Goal: Information Seeking & Learning: Learn about a topic

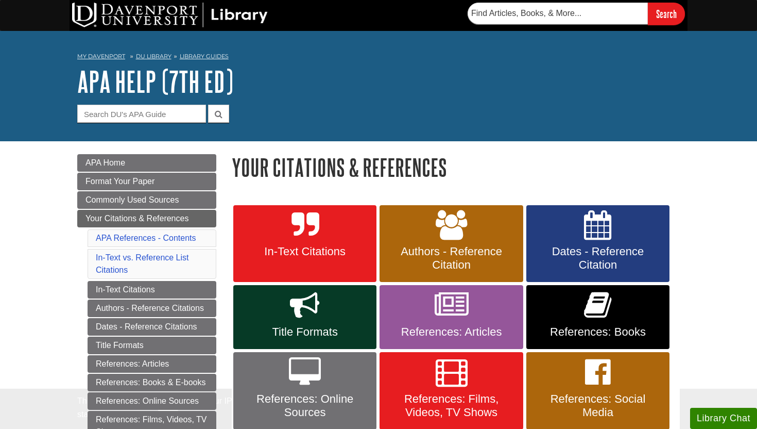
scroll to position [74, 0]
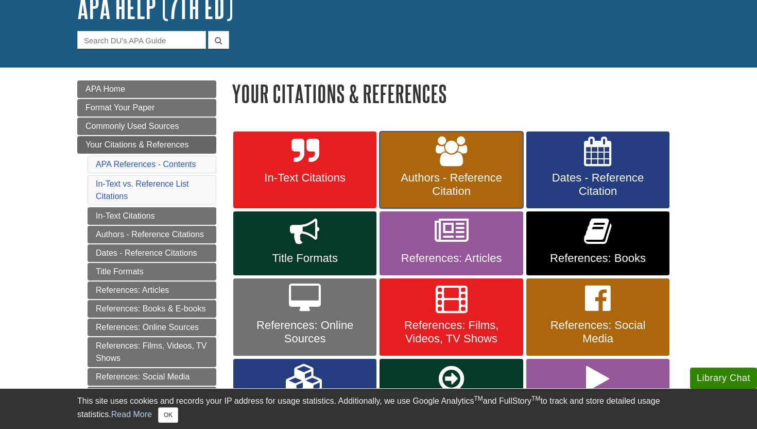
click at [439, 178] on span "Authors - Reference Citation" at bounding box center [451, 184] width 128 height 27
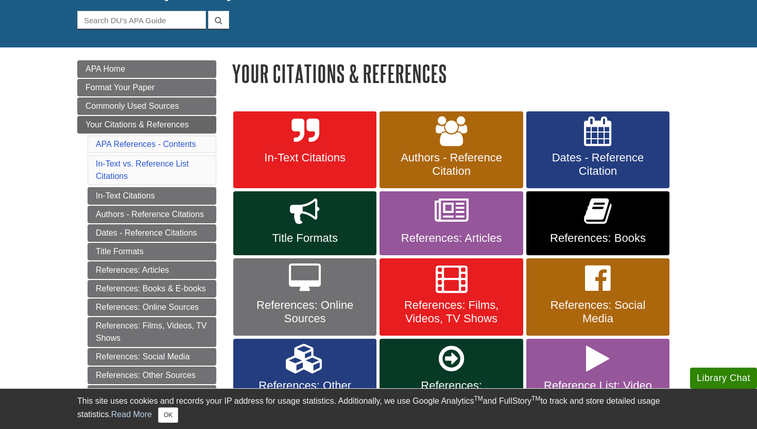
scroll to position [100, 0]
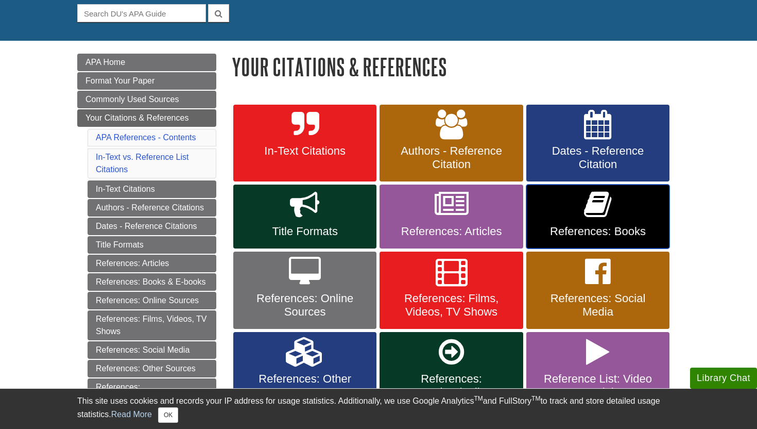
click at [584, 216] on icon at bounding box center [597, 205] width 27 height 30
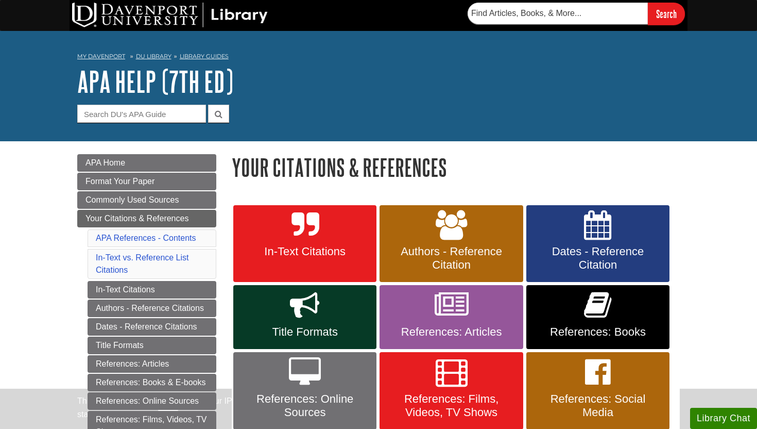
scroll to position [100, 0]
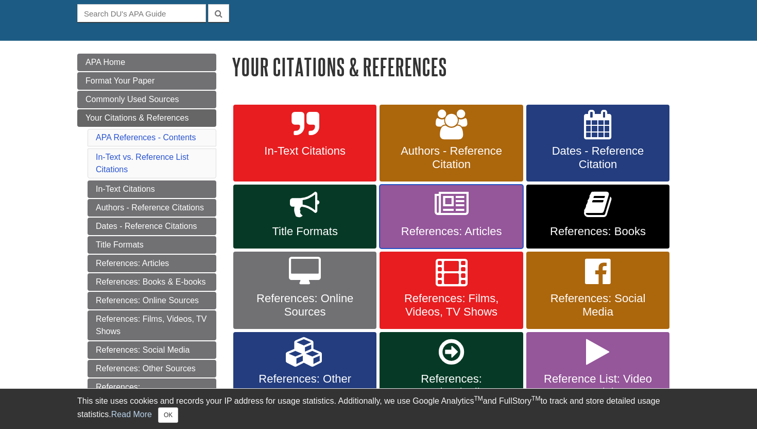
click at [437, 214] on icon at bounding box center [452, 205] width 34 height 30
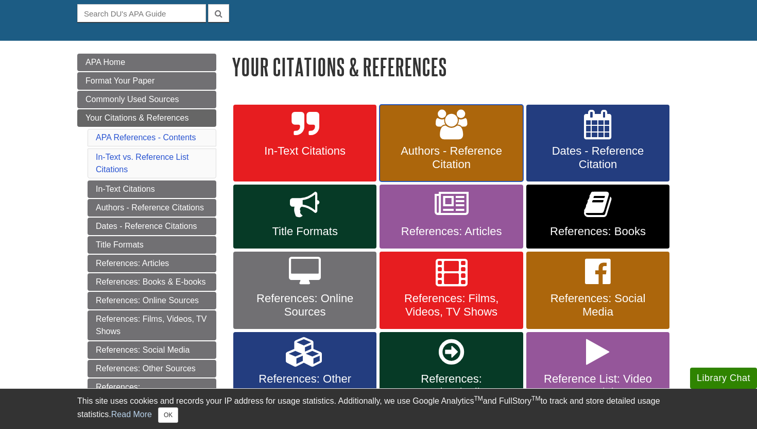
click at [466, 141] on link "Authors - Reference Citation" at bounding box center [451, 143] width 143 height 77
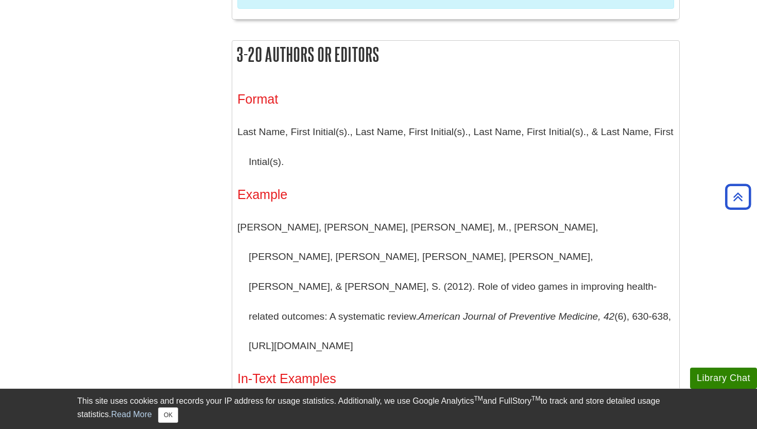
scroll to position [959, 0]
